Goal: Task Accomplishment & Management: Manage account settings

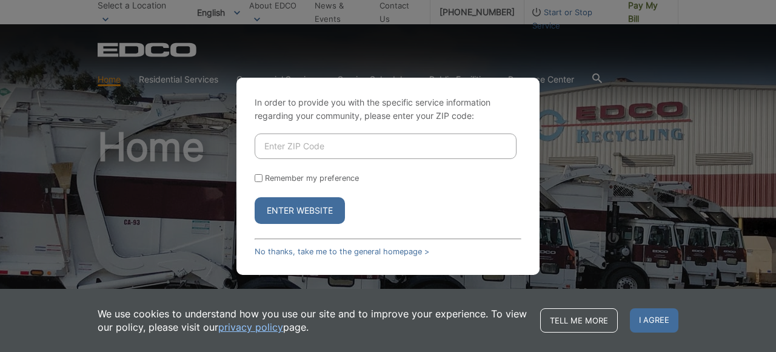
click at [380, 146] on input "Enter ZIP Code" at bounding box center [386, 145] width 262 height 25
click at [352, 250] on link "No thanks, take me to the general homepage >" at bounding box center [342, 251] width 175 height 9
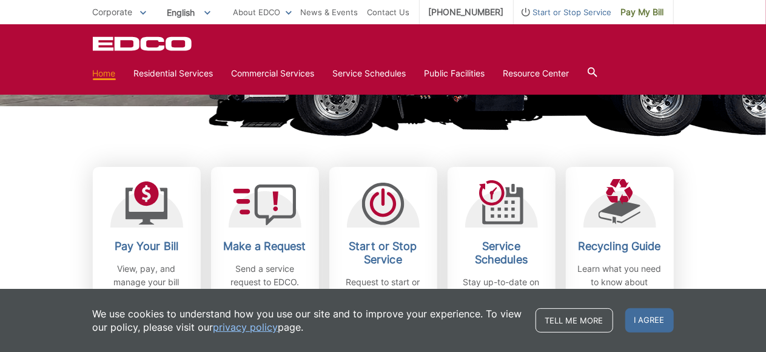
scroll to position [424, 0]
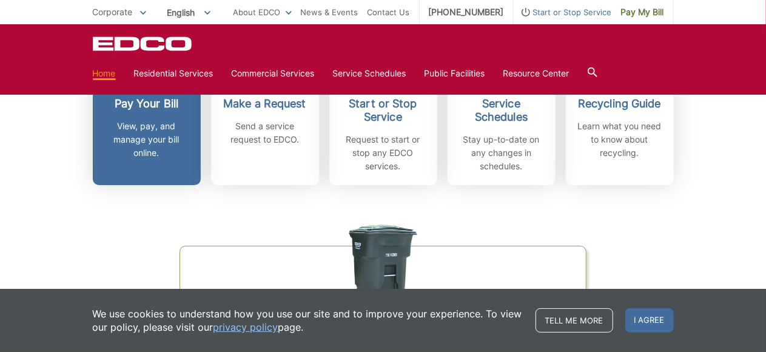
click at [130, 130] on p "View, pay, and manage your bill online." at bounding box center [147, 139] width 90 height 40
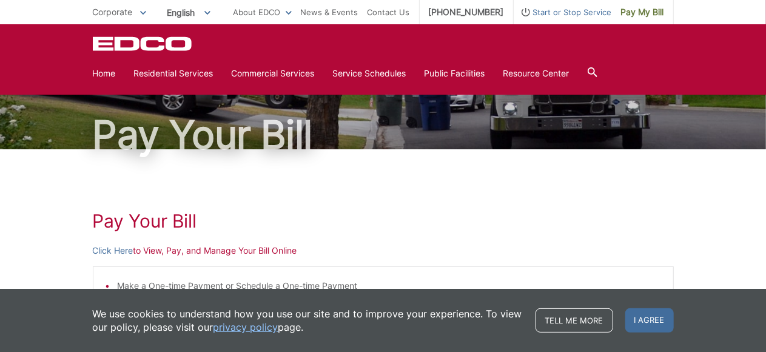
scroll to position [61, 0]
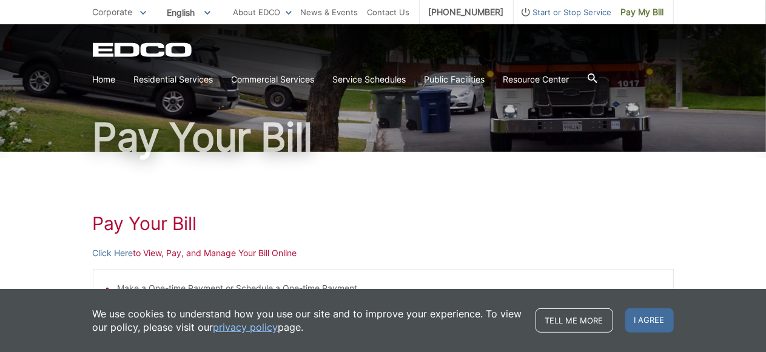
click at [154, 251] on p "Click Here to View, Pay, and Manage Your Bill Online" at bounding box center [383, 252] width 581 height 13
click at [119, 256] on link "Click Here" at bounding box center [113, 252] width 41 height 13
